Goal: Find specific page/section: Find specific page/section

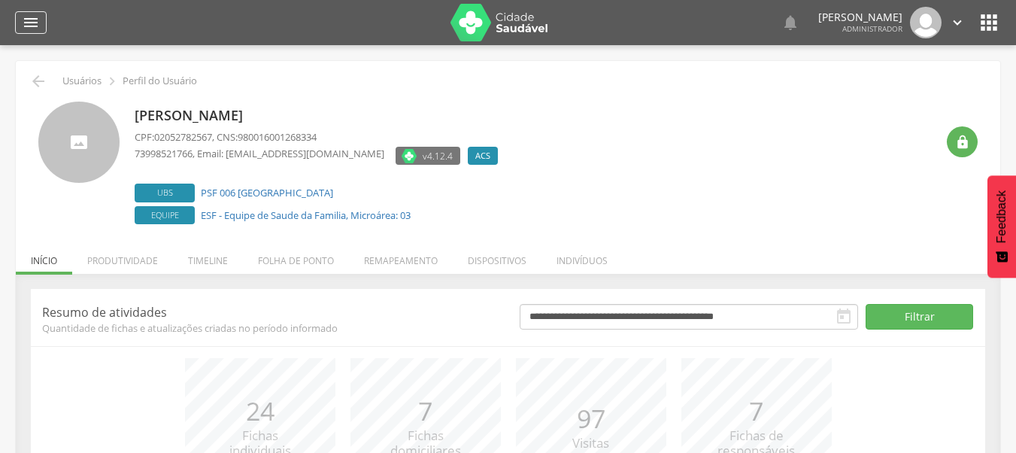
click at [35, 24] on icon "" at bounding box center [31, 23] width 18 height 18
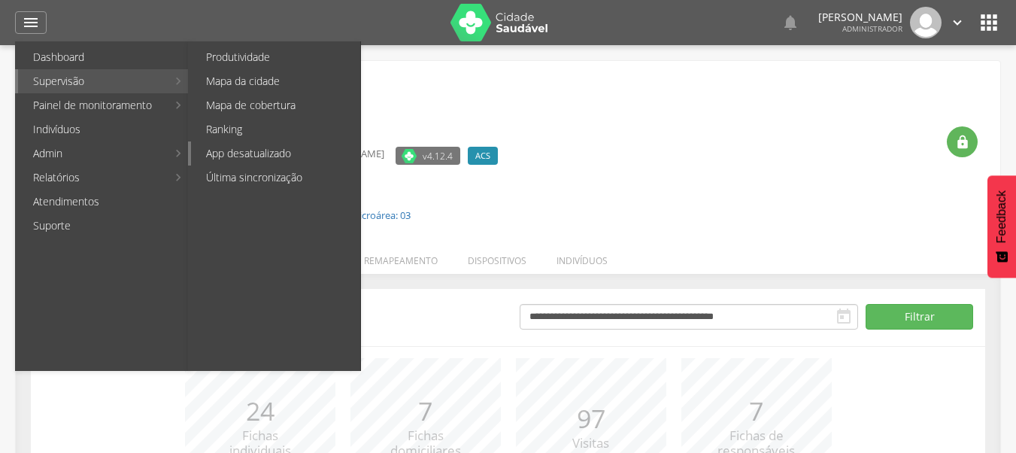
click at [263, 150] on link "App desatualizado" at bounding box center [275, 153] width 169 height 24
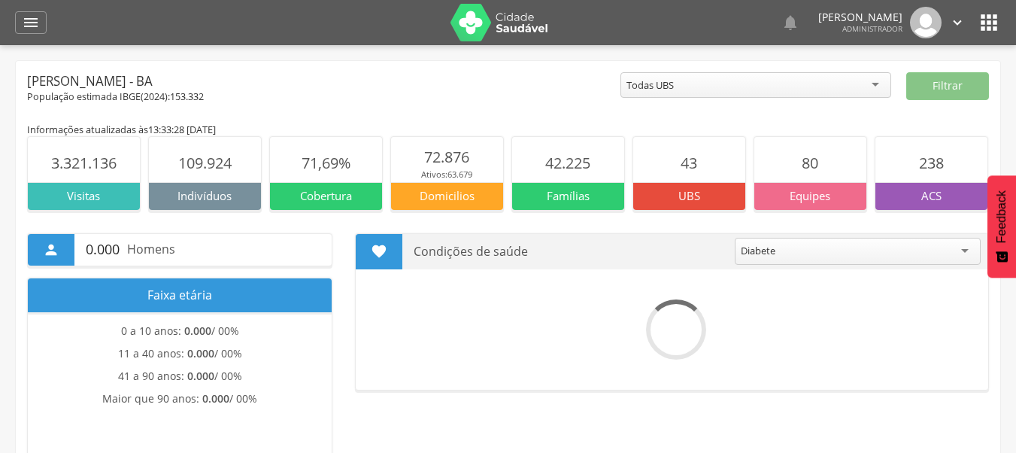
click at [993, 26] on icon "" at bounding box center [989, 23] width 24 height 24
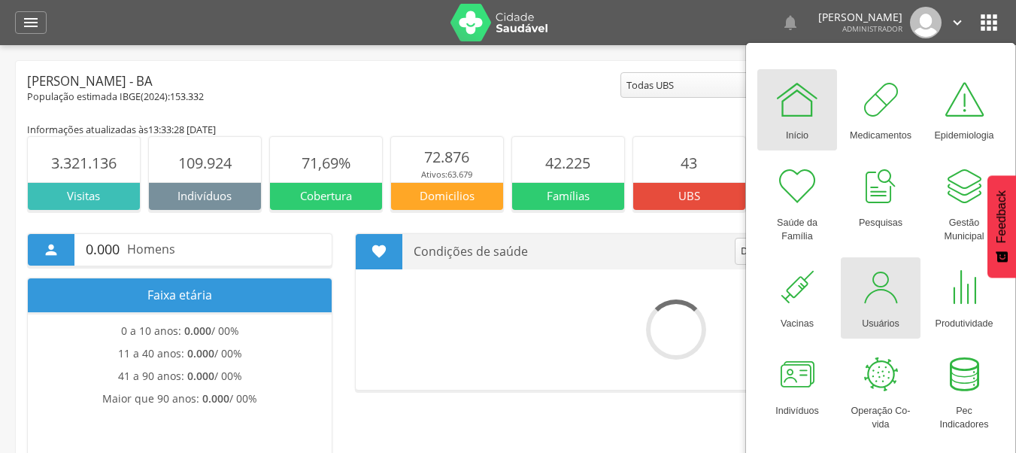
click at [893, 297] on div at bounding box center [880, 287] width 45 height 45
